Goal: Task Accomplishment & Management: Complete application form

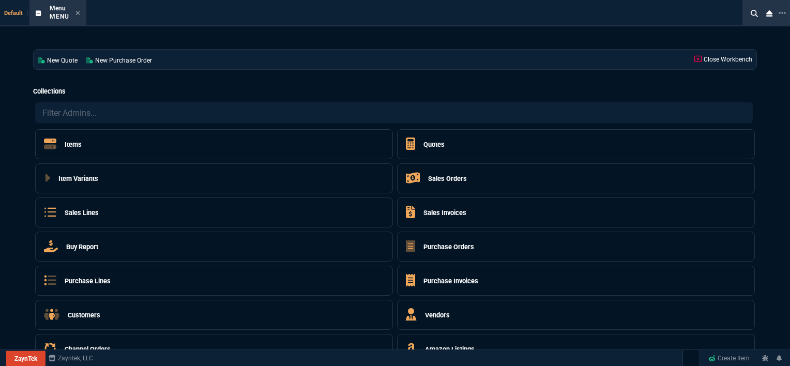
select select "12: [PERSON_NAME]"
click at [79, 11] on icon at bounding box center [78, 13] width 4 height 4
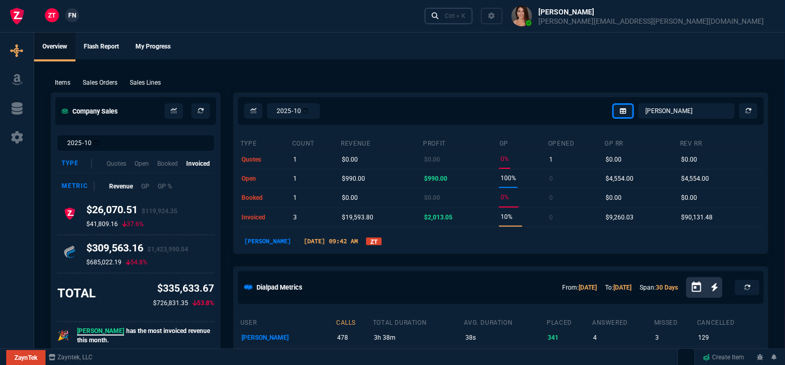
click at [465, 17] on div "Ctrl + K" at bounding box center [454, 16] width 21 height 8
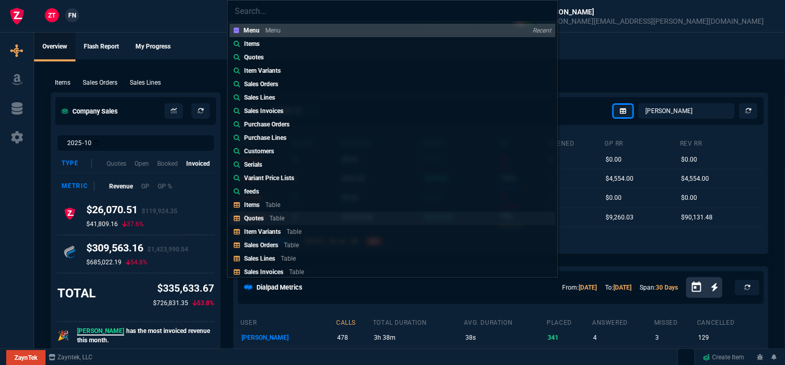
click at [300, 217] on link "Quotes Table" at bounding box center [392, 218] width 326 height 13
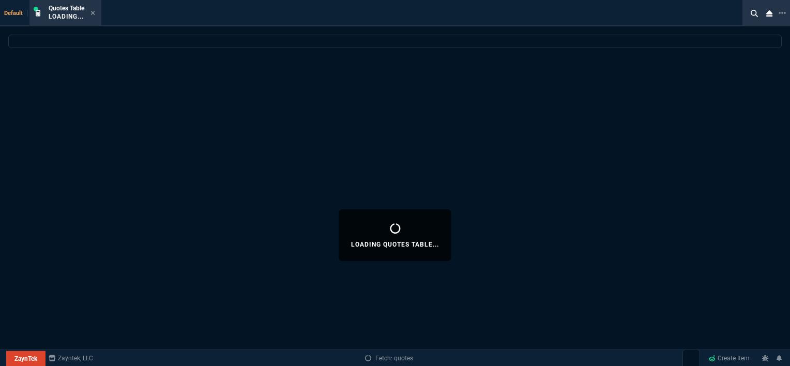
select select
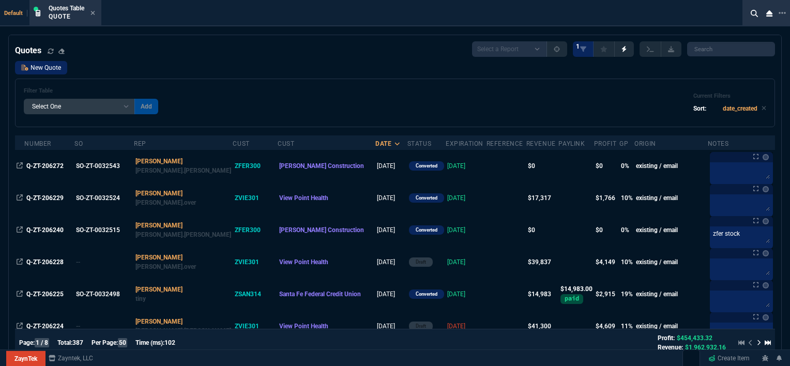
click at [54, 71] on link "New Quote" at bounding box center [41, 67] width 52 height 13
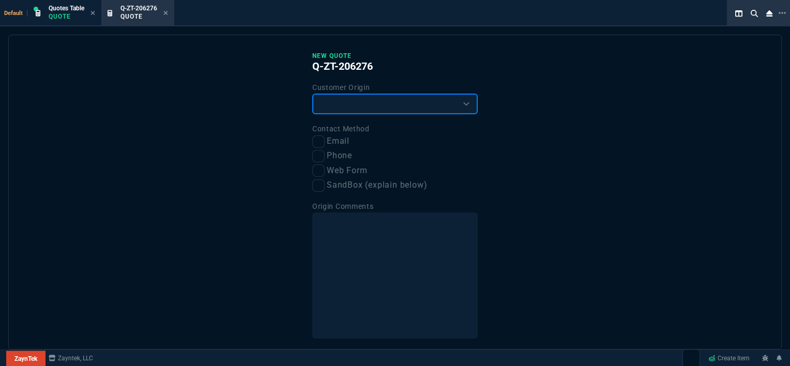
click at [357, 100] on select "Existing Customer Amazon Lead (first order) Website Lead (first order) Called (…" at bounding box center [394, 104] width 165 height 21
select select "existing"
click at [312, 94] on select "Existing Customer Amazon Lead (first order) Website Lead (first order) Called (…" at bounding box center [394, 104] width 165 height 21
click at [318, 142] on input "Email" at bounding box center [318, 141] width 12 height 12
checkbox input "true"
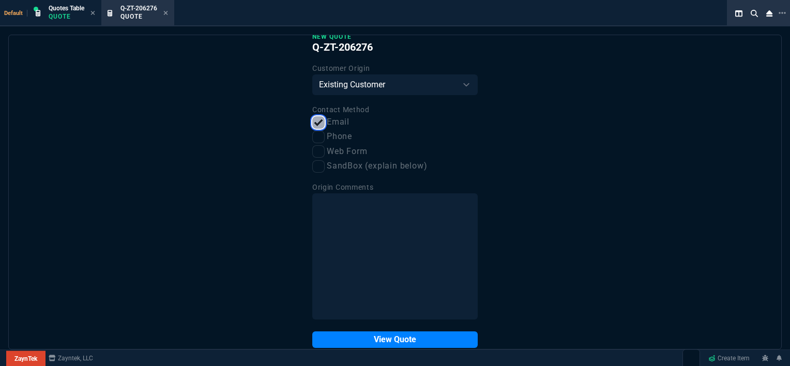
scroll to position [39, 0]
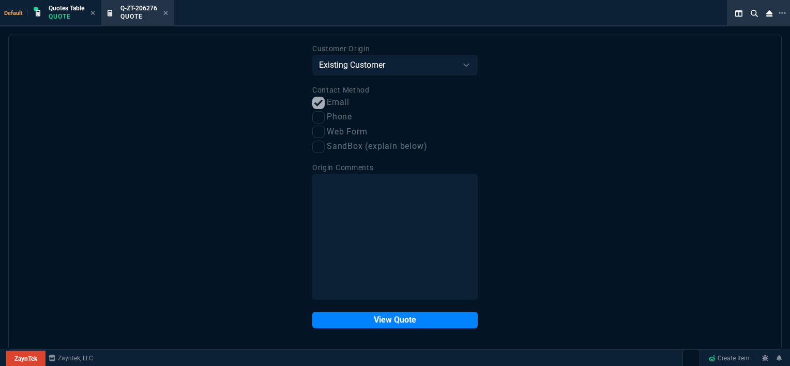
click at [391, 311] on div "New Quote Q-ZT-206276 Customer Origin Existing Customer Amazon Lead (first orde…" at bounding box center [394, 170] width 165 height 315
click at [391, 325] on button "View Quote" at bounding box center [394, 320] width 165 height 17
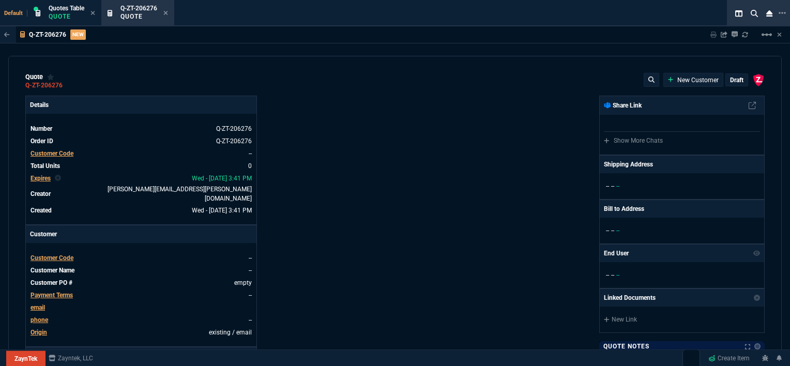
click at [56, 254] on span "Customer Code" at bounding box center [51, 257] width 43 height 7
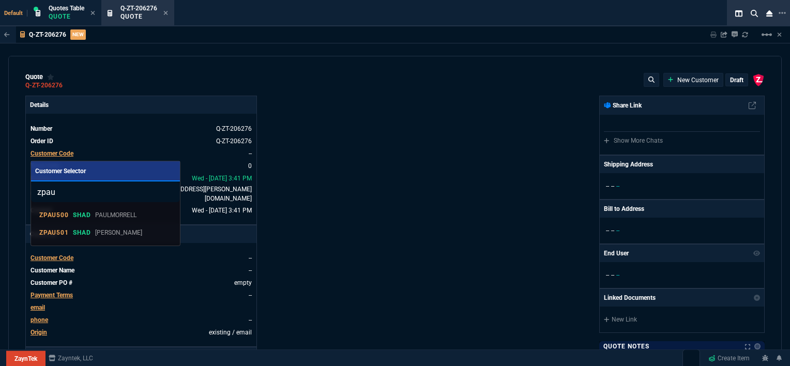
type input "zpau"
click at [432, 243] on div at bounding box center [395, 183] width 790 height 366
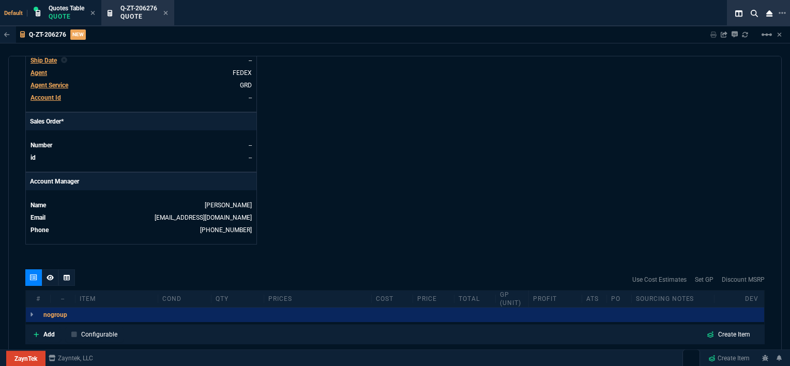
scroll to position [465, 0]
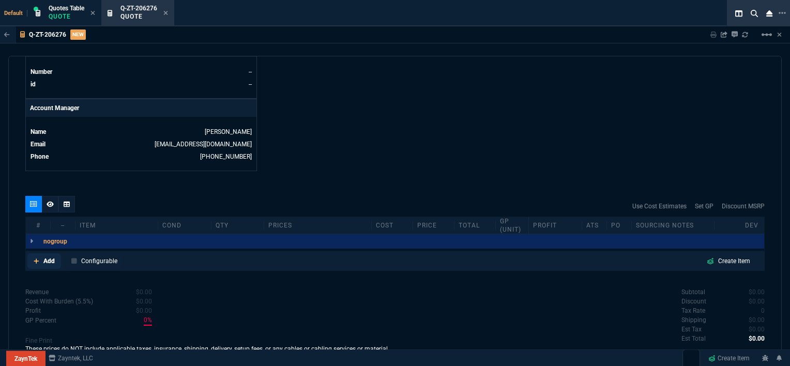
click at [33, 253] on link "Add" at bounding box center [44, 261] width 34 height 16
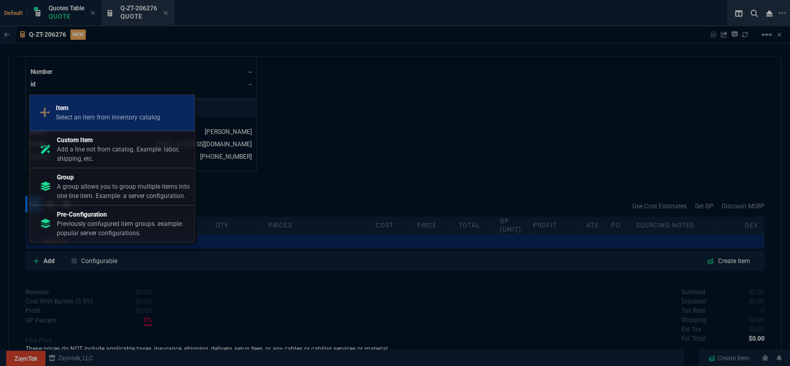
click at [153, 107] on p "Item" at bounding box center [108, 107] width 104 height 9
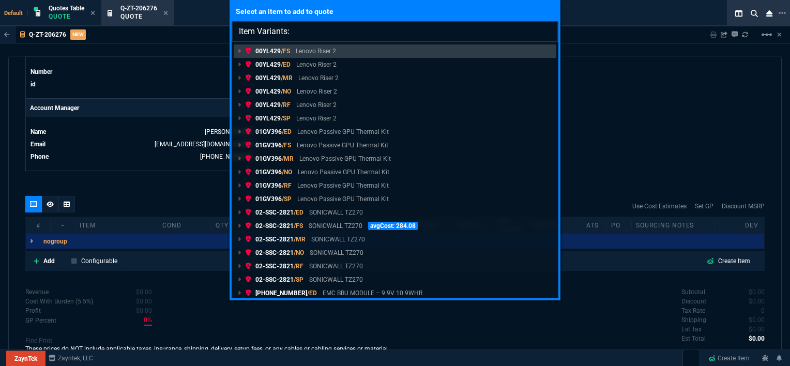
click at [412, 32] on input "Item Variants:" at bounding box center [395, 31] width 327 height 21
click at [609, 119] on div "Select an item to add to quote Item Variants: 00YL429 /FS Lenovo Riser 2 00YL42…" at bounding box center [395, 183] width 790 height 366
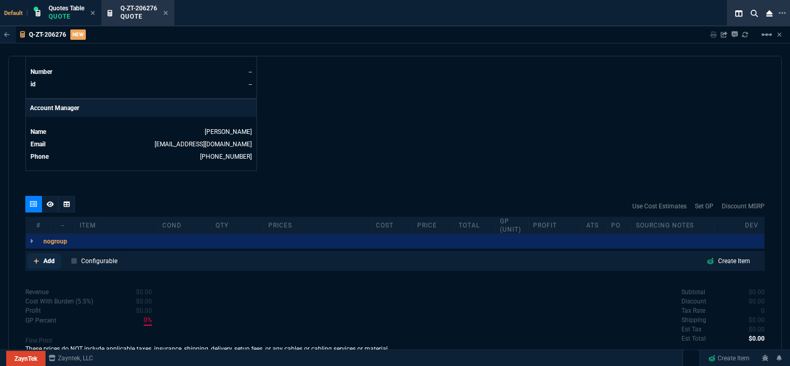
click at [37, 258] on icon at bounding box center [37, 261] width 6 height 6
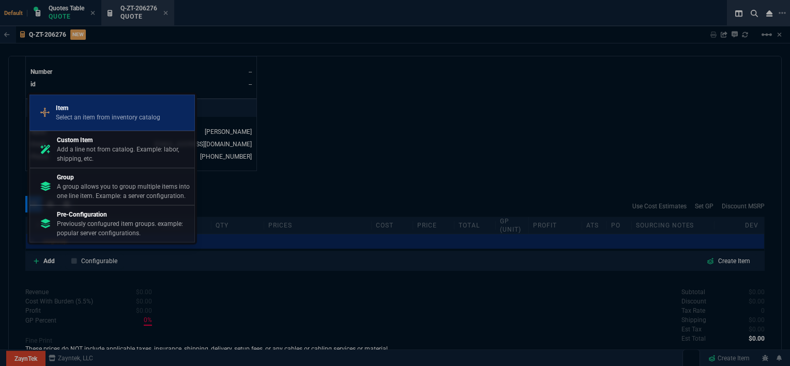
click at [147, 111] on p "Item" at bounding box center [108, 107] width 104 height 9
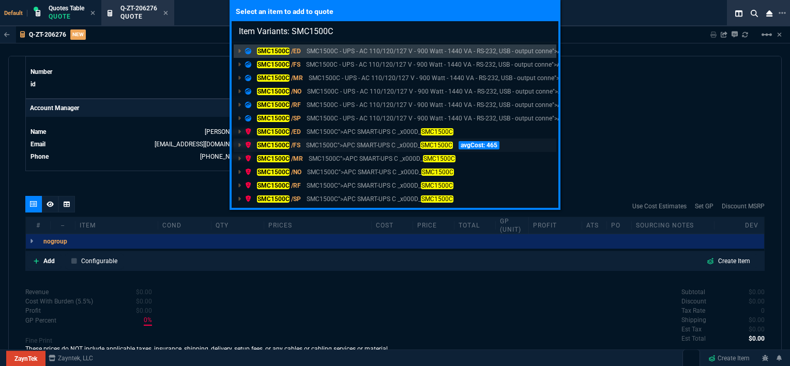
type input "Item Variants: SMC1500C"
click at [377, 143] on p "SMC1500C">APC SMART-UPS C _x000D_ SMC1500C" at bounding box center [379, 145] width 146 height 9
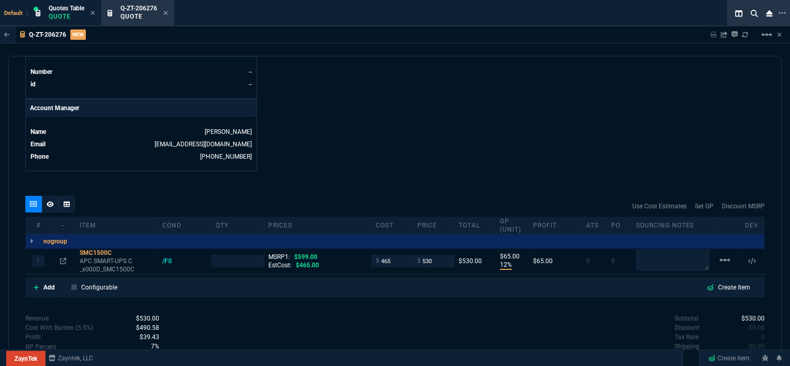
type input "12"
type input "65"
type input "12"
click at [62, 258] on icon at bounding box center [63, 261] width 6 height 6
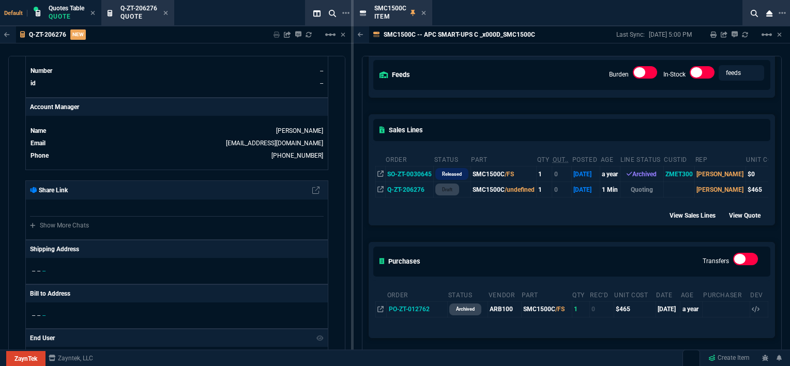
scroll to position [155, 0]
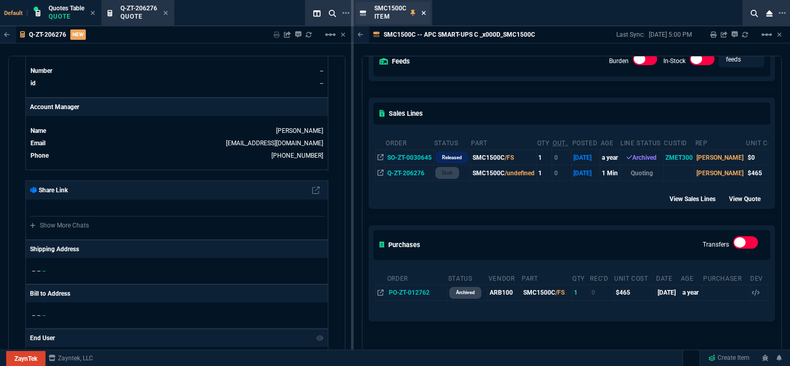
click at [423, 14] on icon at bounding box center [423, 13] width 5 height 6
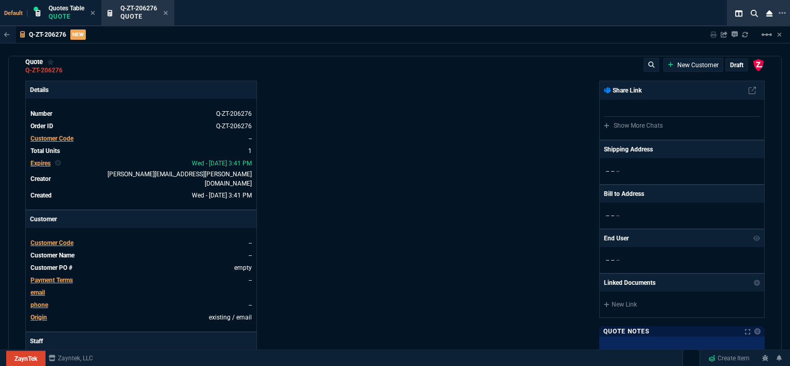
scroll to position [0, 0]
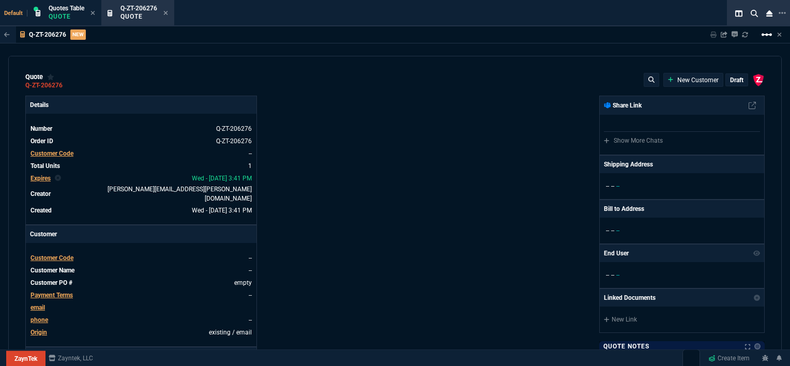
click at [765, 35] on mat-icon "linear_scale" at bounding box center [766, 34] width 12 height 12
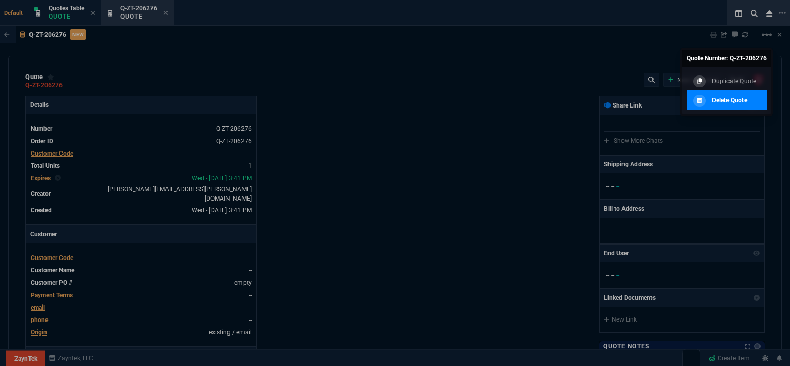
click at [742, 97] on p "Delete Quote" at bounding box center [729, 100] width 35 height 9
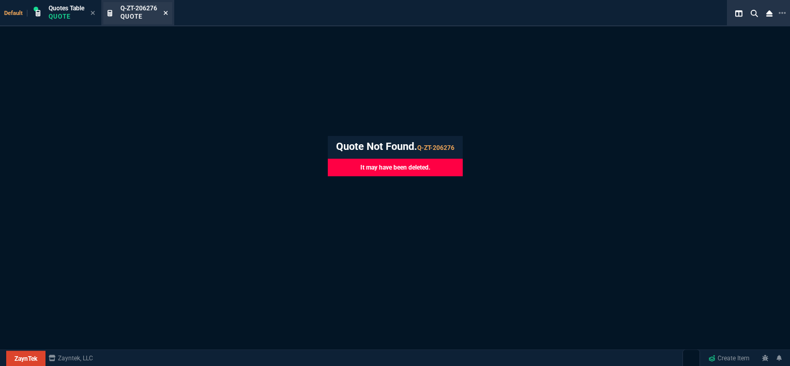
click at [166, 10] on icon at bounding box center [165, 13] width 5 height 6
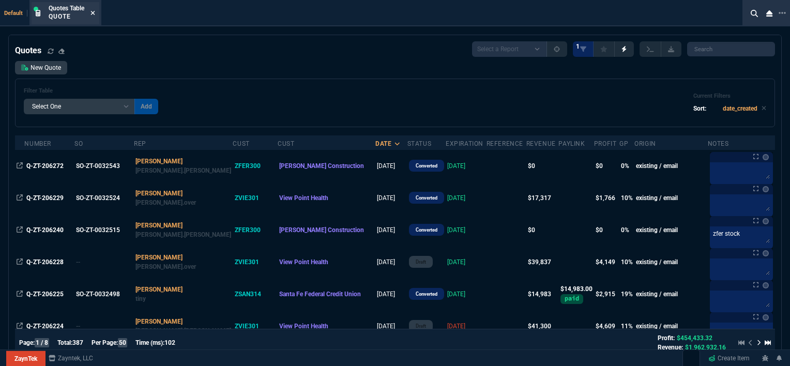
click at [93, 11] on icon at bounding box center [92, 13] width 5 height 6
